Goal: Task Accomplishment & Management: Complete application form

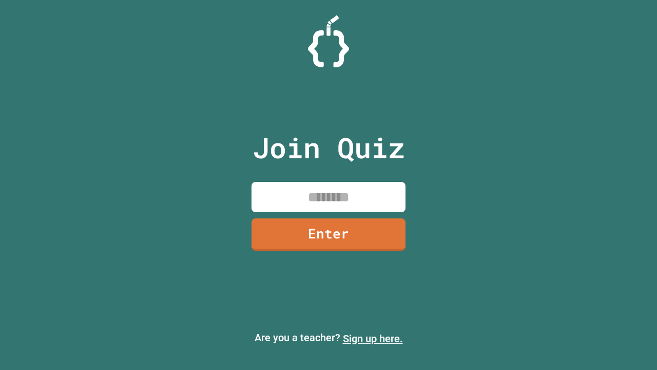
click at [373, 338] on link "Sign up here." at bounding box center [373, 338] width 60 height 12
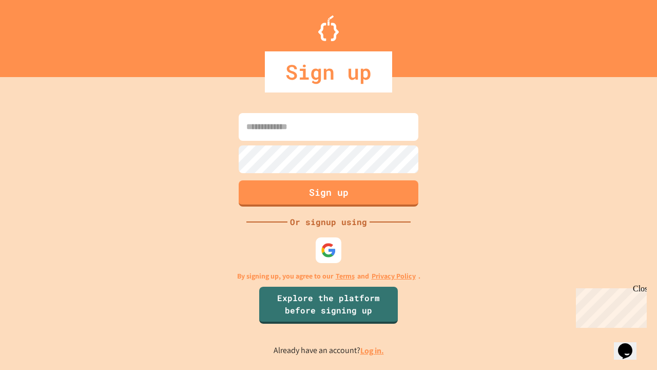
click at [373, 350] on link "Log in." at bounding box center [372, 350] width 24 height 11
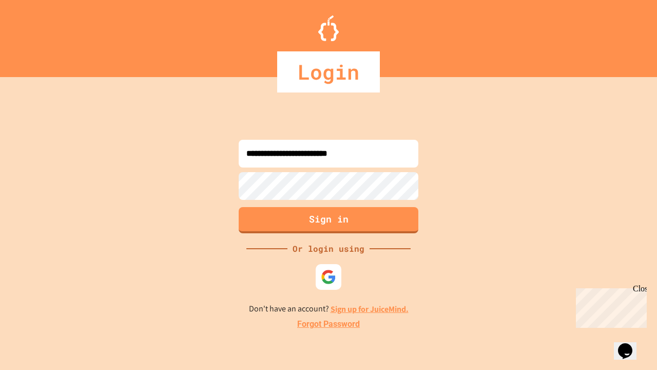
type input "**********"
